Goal: Navigation & Orientation: Find specific page/section

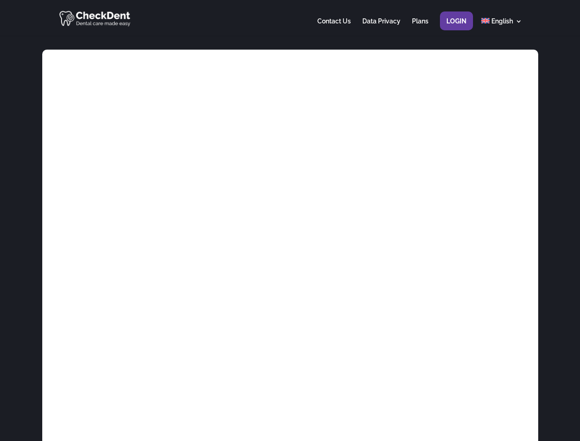
click at [290, 18] on div at bounding box center [290, 18] width 464 height 36
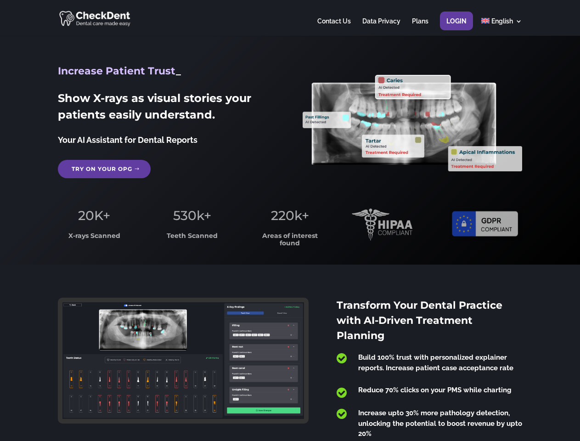
click at [290, 220] on span "220k+" at bounding box center [290, 216] width 38 height 16
click at [290, 18] on div at bounding box center [290, 18] width 464 height 36
